Goal: Find specific page/section: Find specific page/section

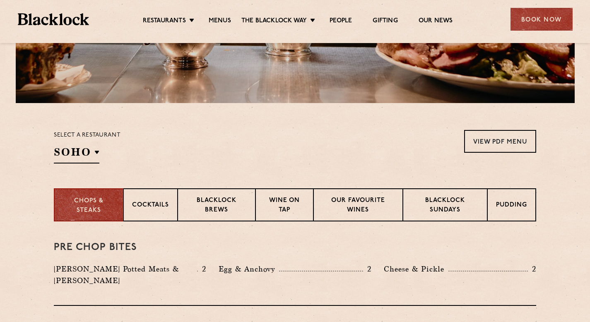
scroll to position [194, 0]
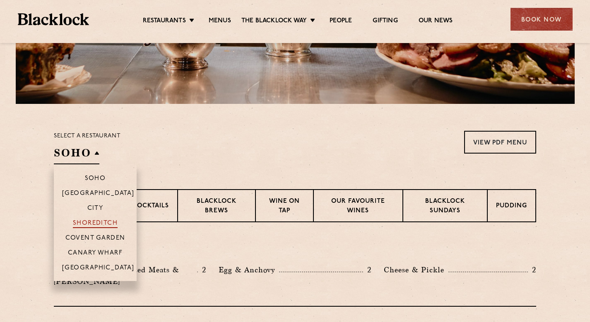
click at [94, 221] on p "Shoreditch" at bounding box center [95, 224] width 45 height 8
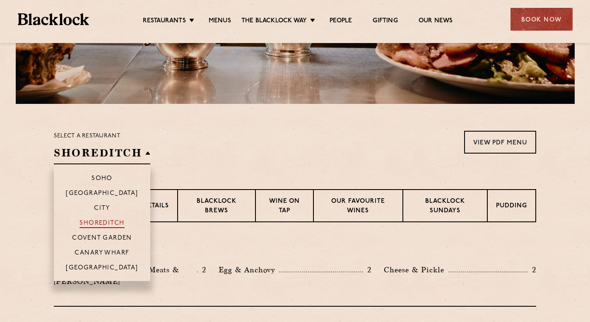
click at [94, 221] on p "Shoreditch" at bounding box center [101, 224] width 45 height 8
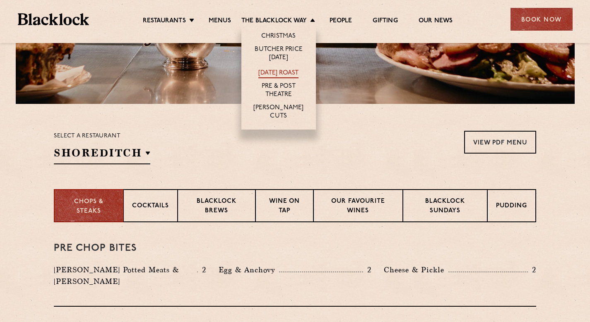
click at [284, 71] on link "[DATE] Roast" at bounding box center [278, 73] width 40 height 9
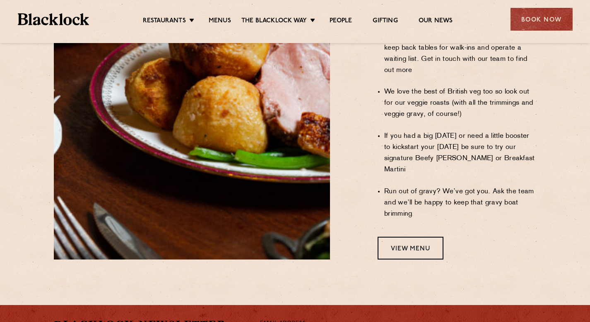
scroll to position [712, 0]
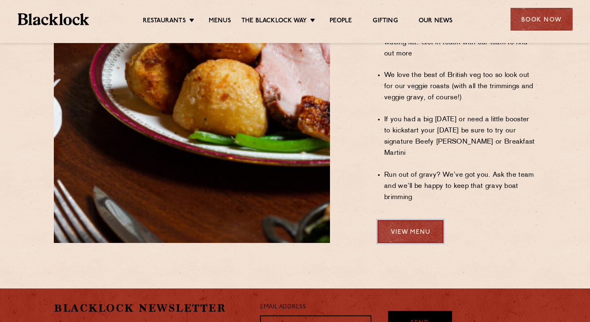
click at [400, 220] on link "View Menu" at bounding box center [411, 231] width 66 height 23
